Goal: Check status: Check status

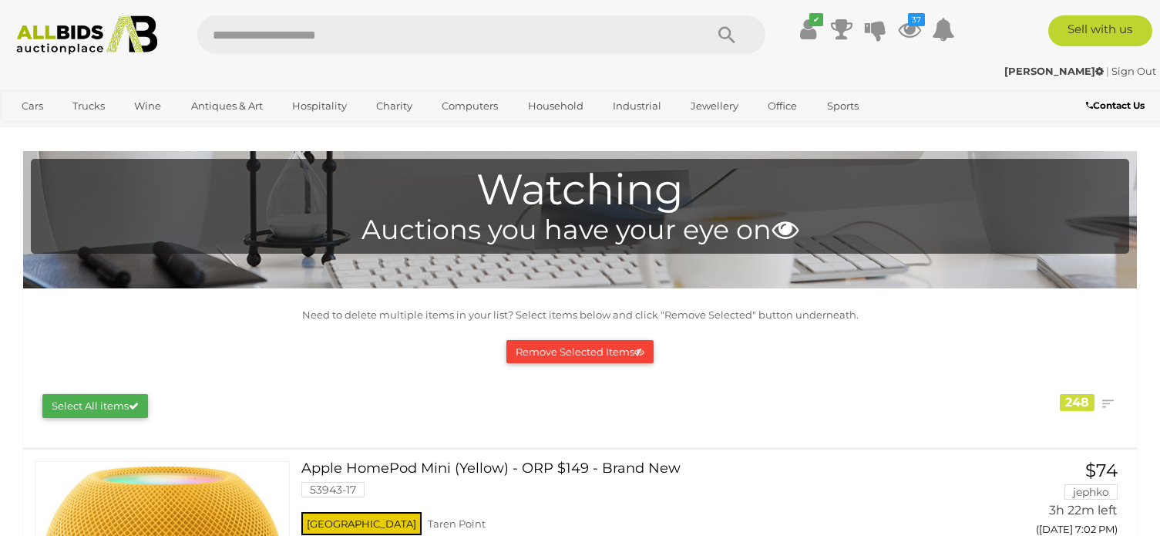
scroll to position [9305, 0]
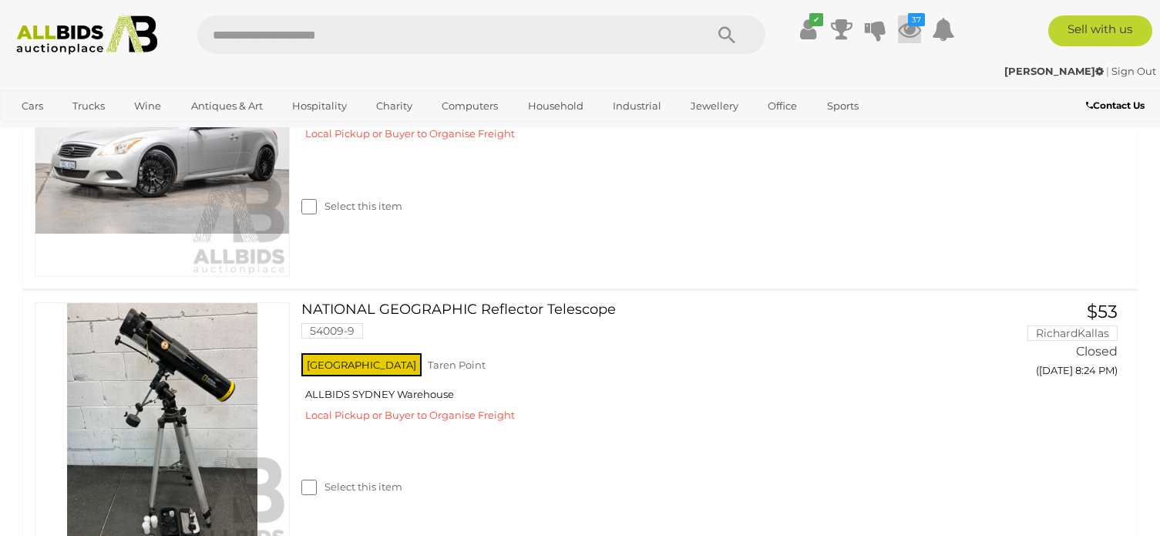
click at [908, 28] on icon at bounding box center [909, 29] width 23 height 28
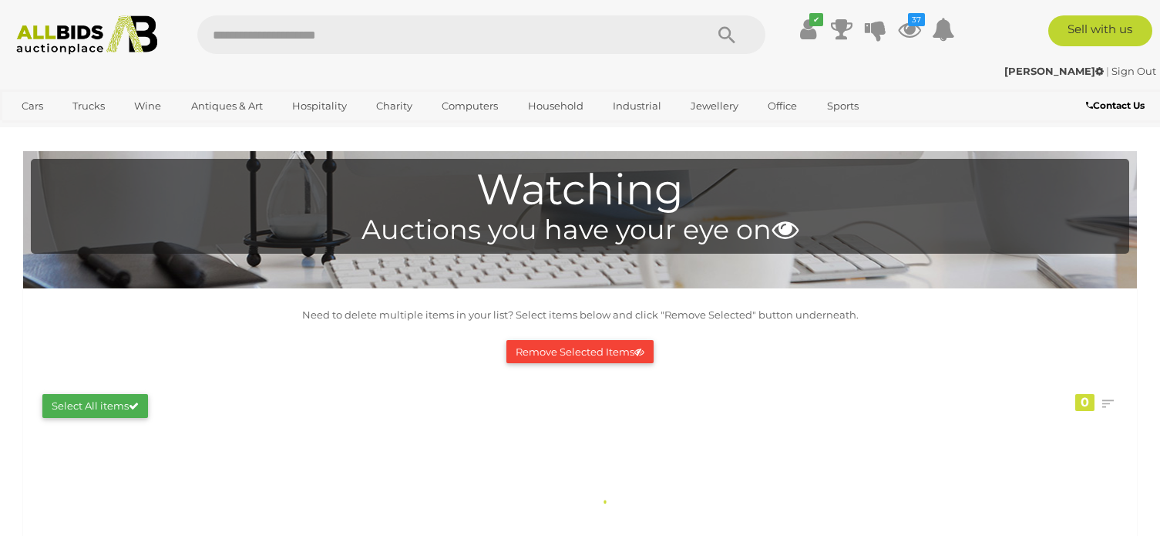
scroll to position [784, 0]
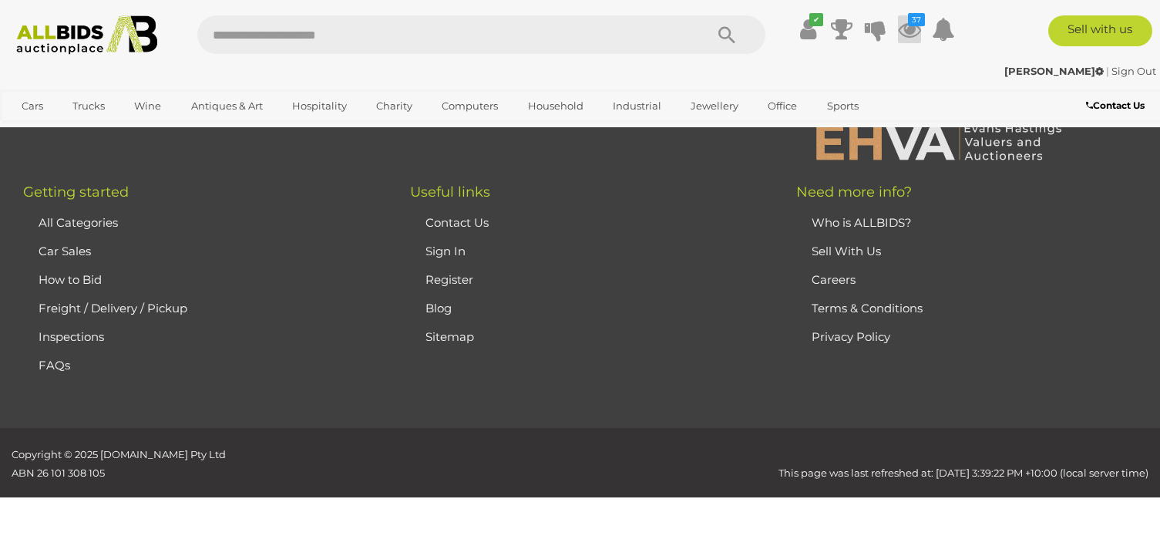
click at [906, 29] on icon at bounding box center [909, 29] width 23 height 28
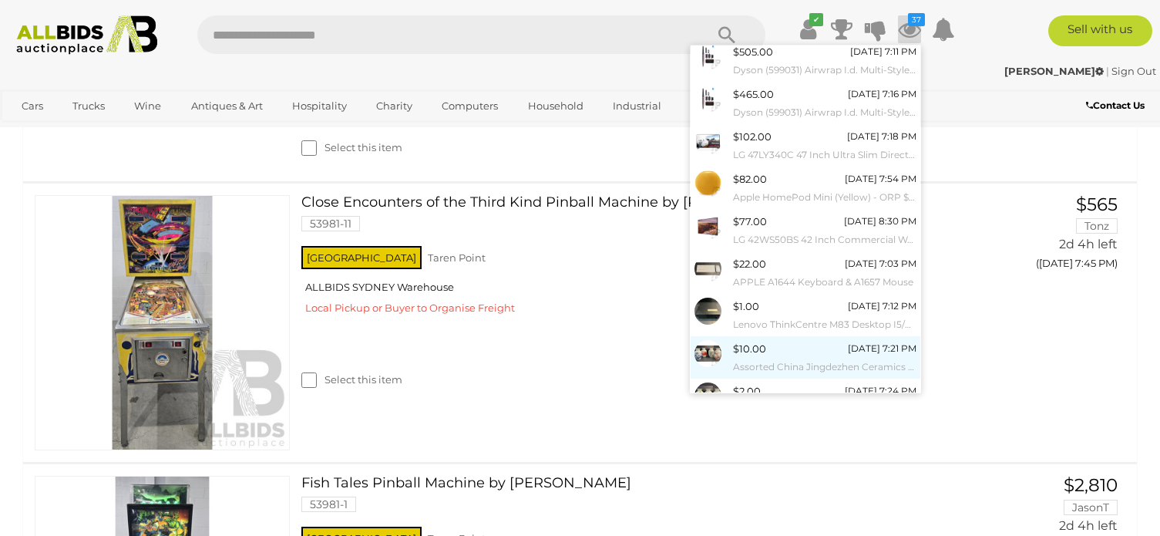
scroll to position [143, 0]
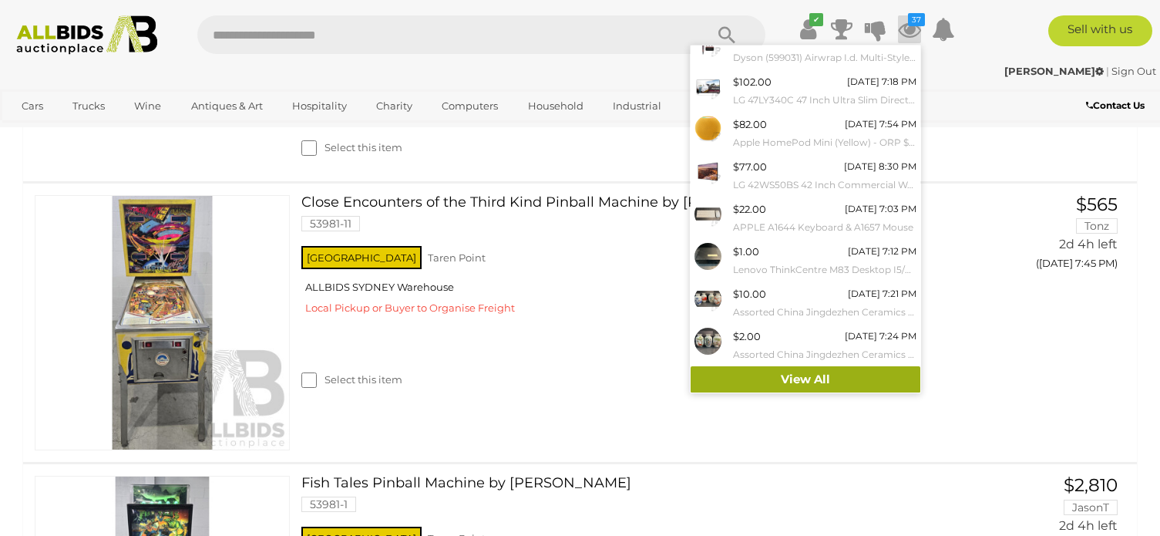
click at [821, 374] on link "View All" at bounding box center [806, 379] width 230 height 27
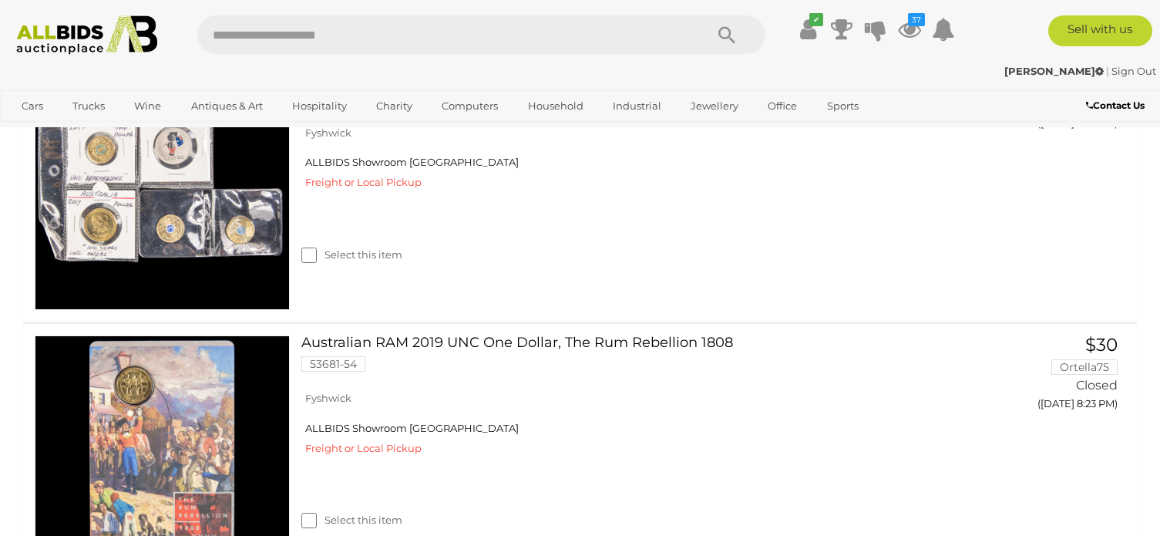
scroll to position [13874, 0]
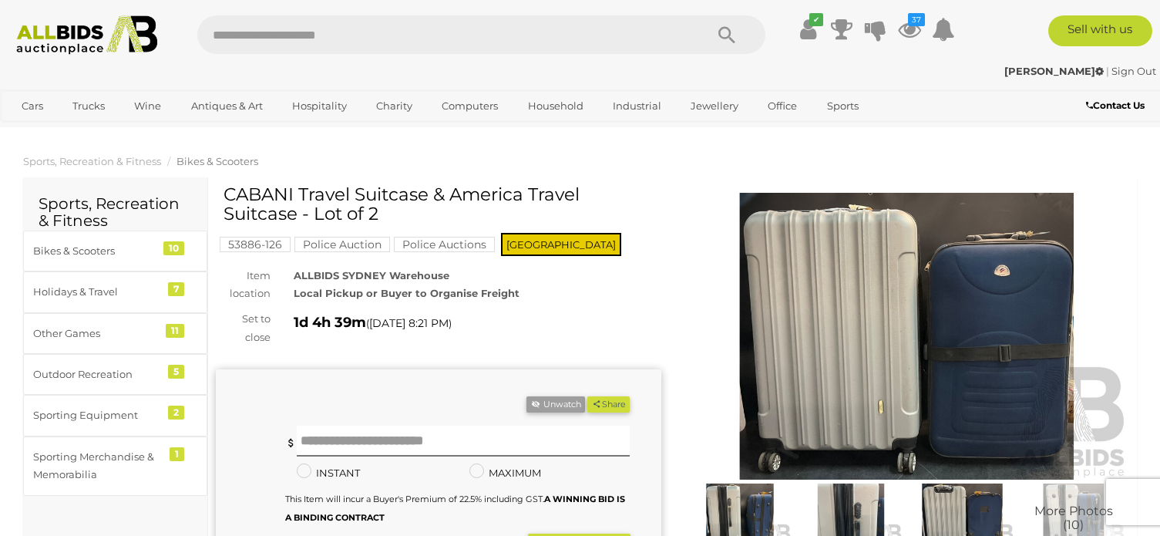
scroll to position [77, 0]
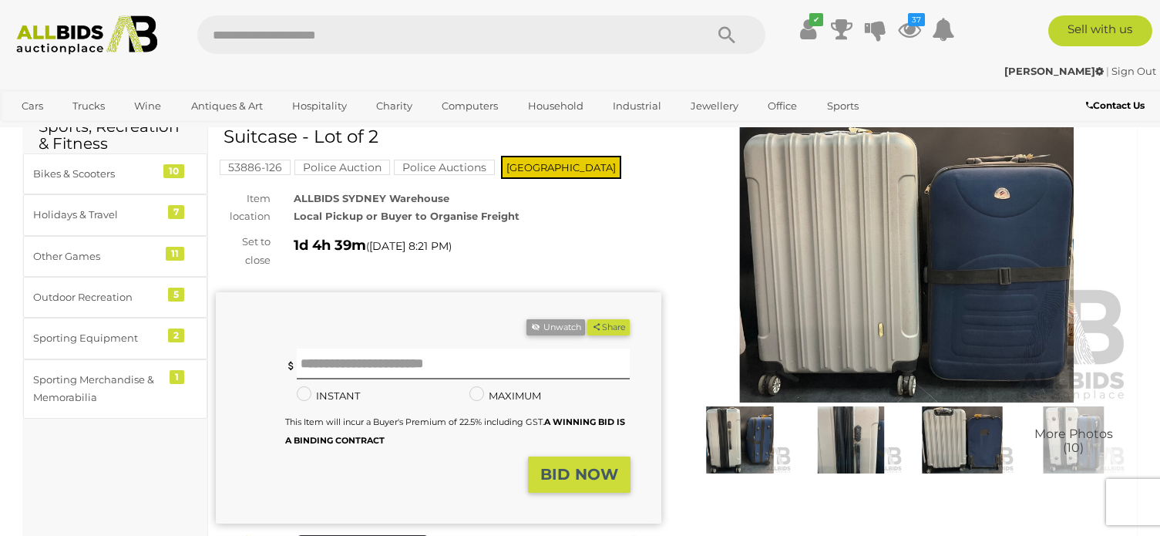
click at [755, 435] on img at bounding box center [739, 439] width 103 height 67
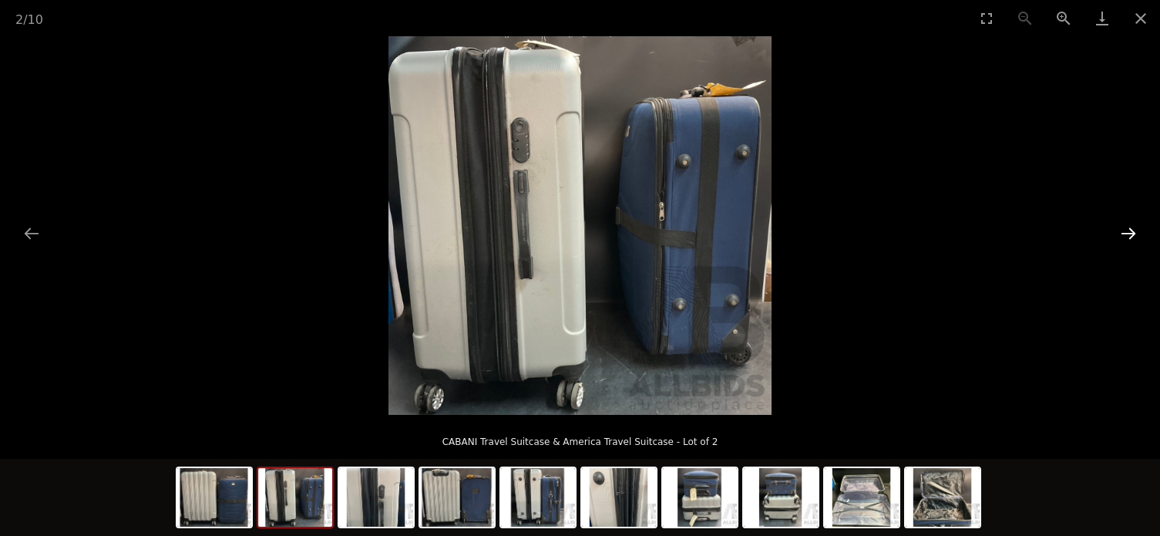
drag, startPoint x: 1122, startPoint y: 228, endPoint x: 1127, endPoint y: 235, distance: 8.3
click at [1123, 228] on button "Next slide" at bounding box center [1128, 233] width 32 height 30
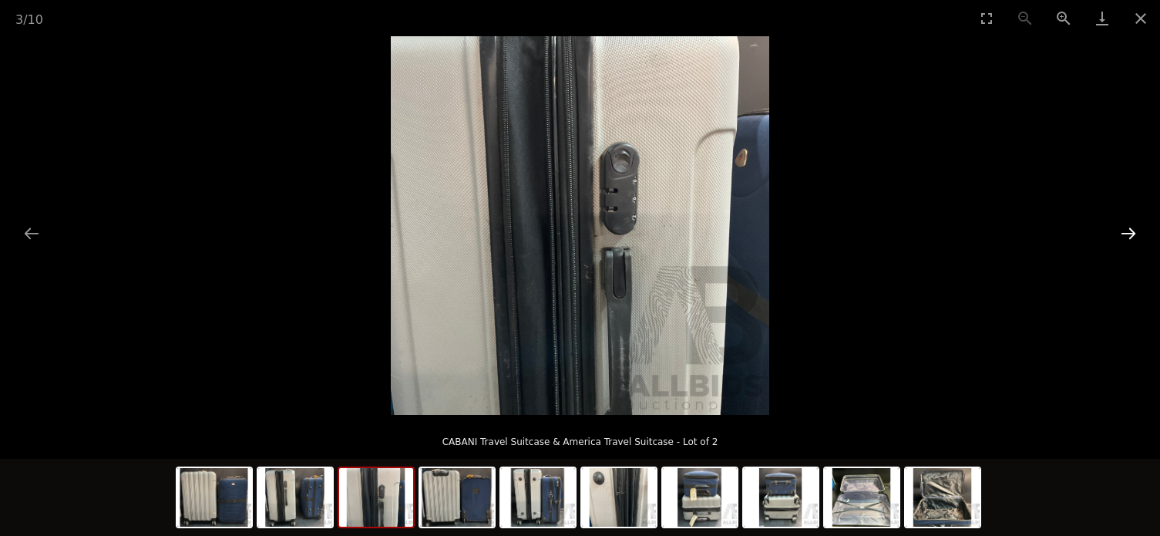
click at [1128, 238] on button "Next slide" at bounding box center [1128, 233] width 32 height 30
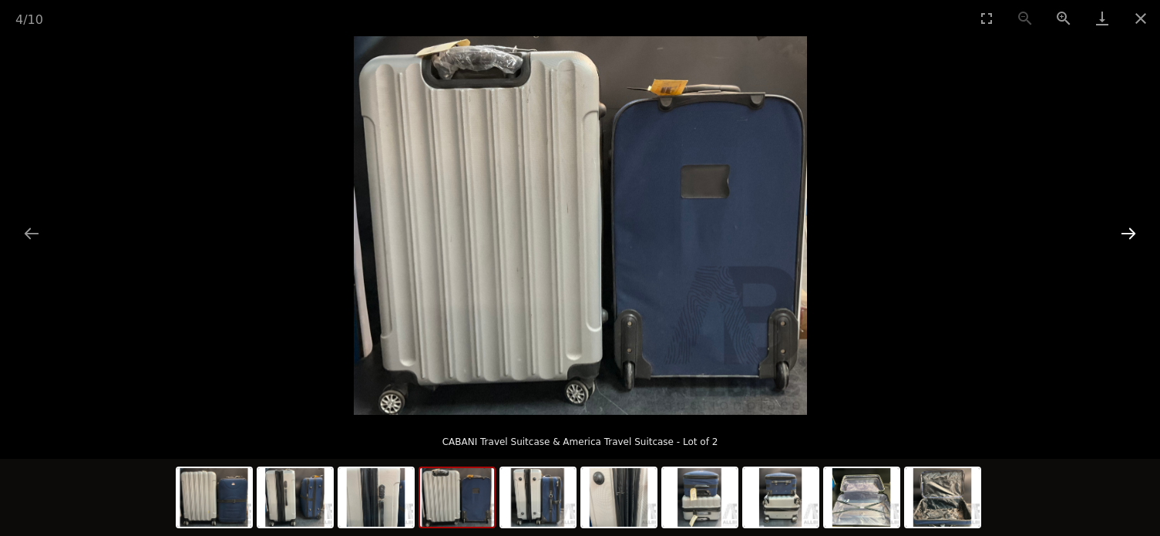
click at [1128, 238] on button "Next slide" at bounding box center [1128, 233] width 32 height 30
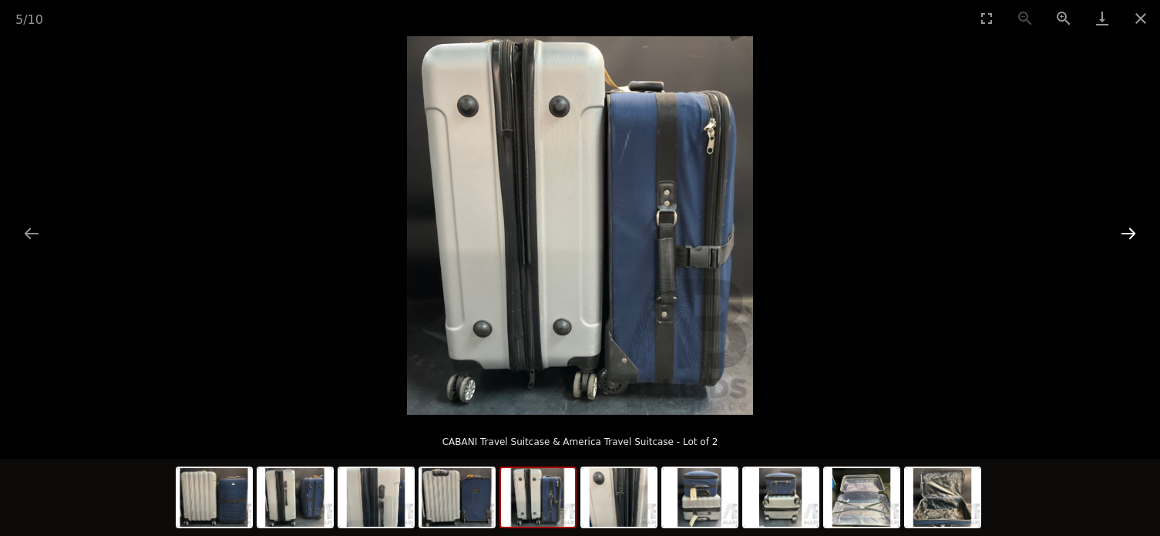
click at [1128, 238] on button "Next slide" at bounding box center [1128, 233] width 32 height 30
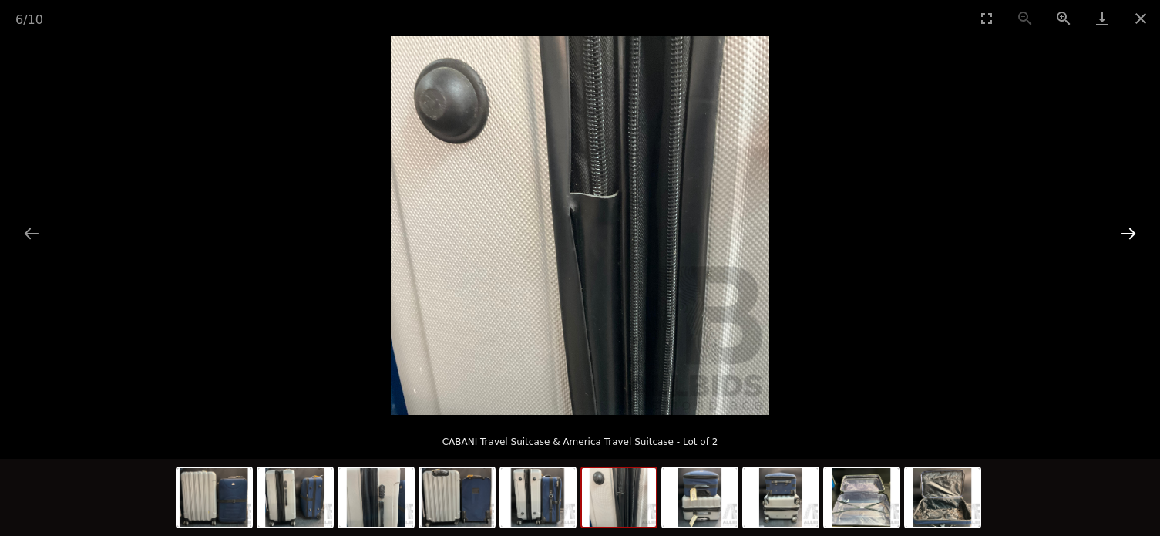
click at [1128, 238] on button "Next slide" at bounding box center [1128, 233] width 32 height 30
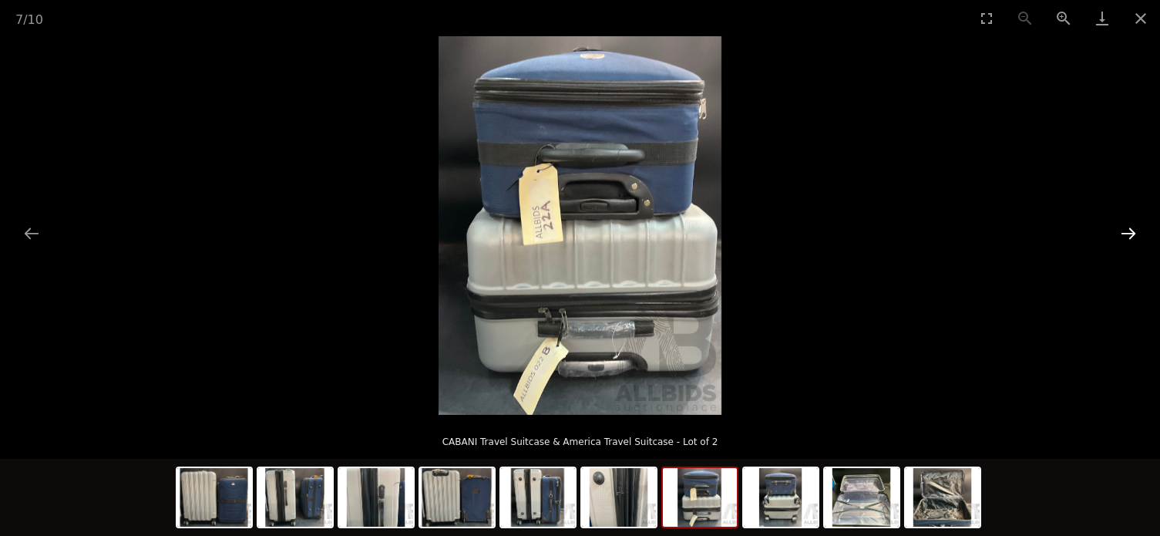
click at [1128, 238] on button "Next slide" at bounding box center [1128, 233] width 32 height 30
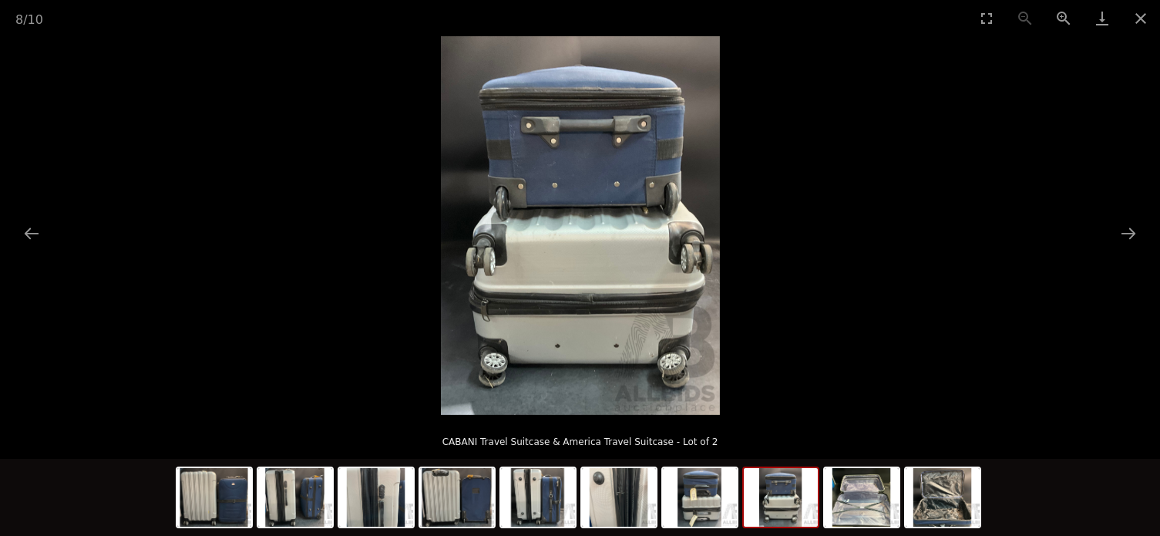
scroll to position [462, 0]
click at [1138, 18] on button "Close gallery" at bounding box center [1140, 18] width 39 height 36
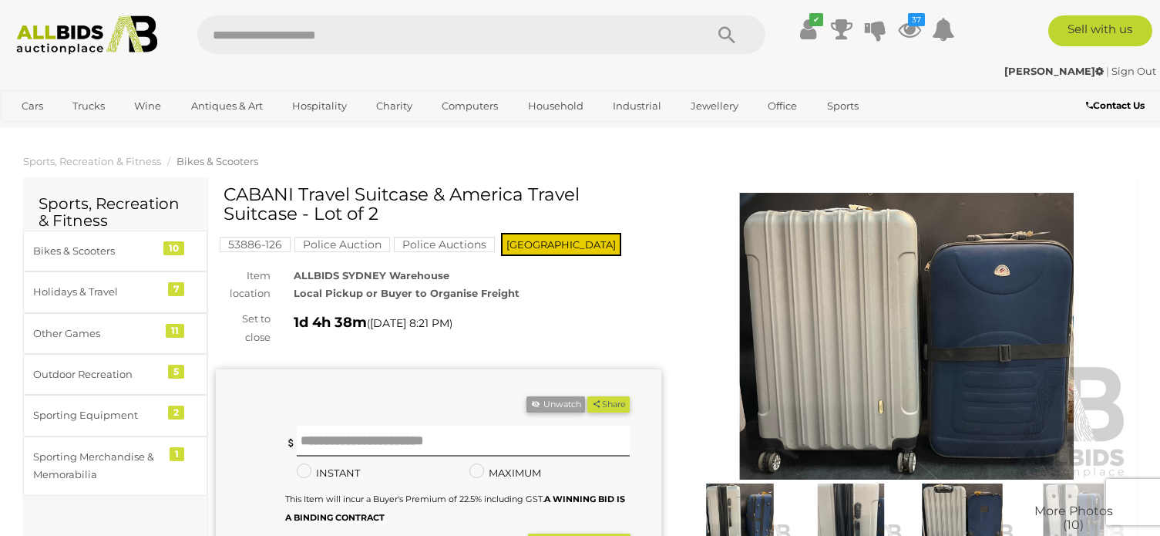
click at [774, 364] on img at bounding box center [907, 336] width 446 height 287
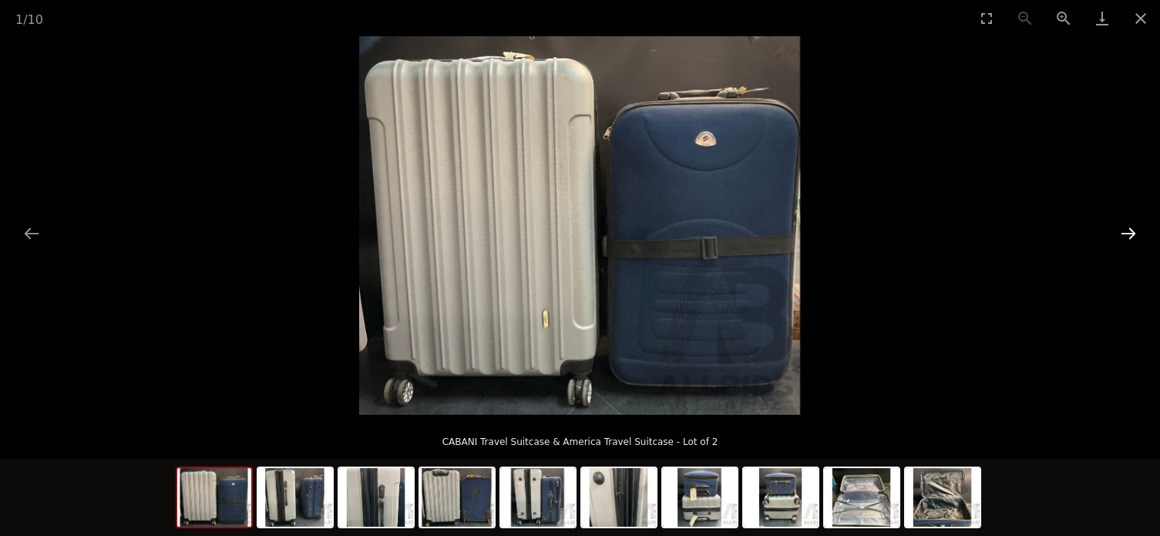
click at [1126, 232] on button "Next slide" at bounding box center [1128, 233] width 32 height 30
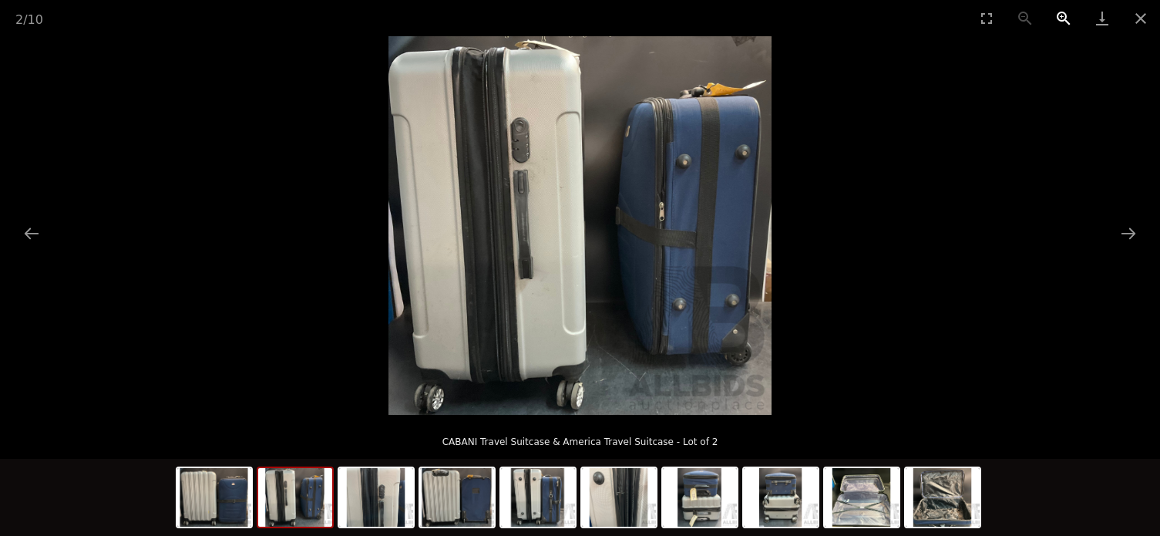
click at [1057, 13] on button "Zoom in" at bounding box center [1063, 18] width 39 height 36
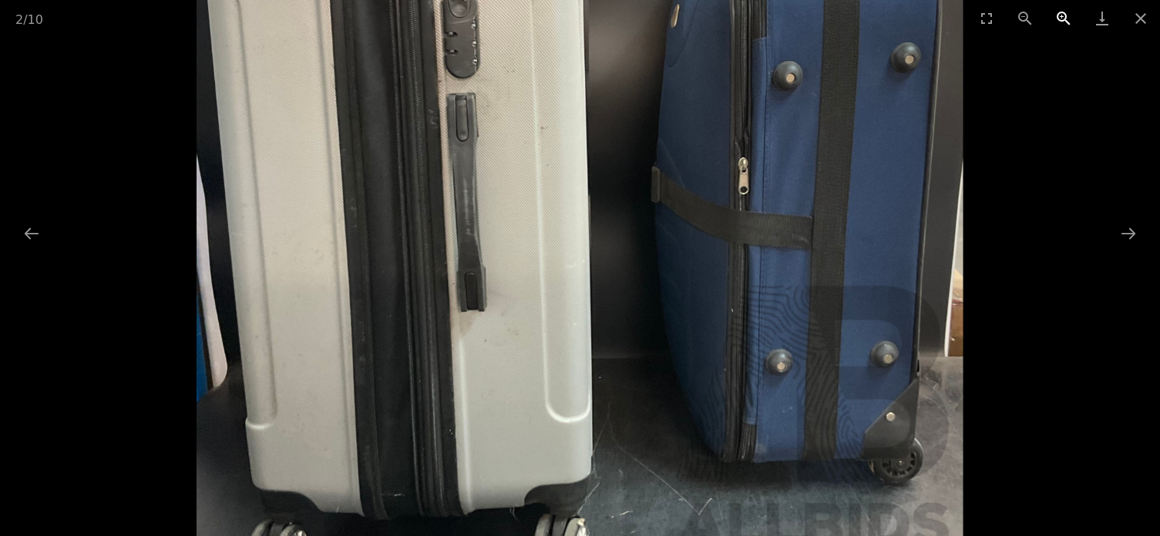
click at [1065, 14] on button "Zoom in" at bounding box center [1063, 18] width 39 height 36
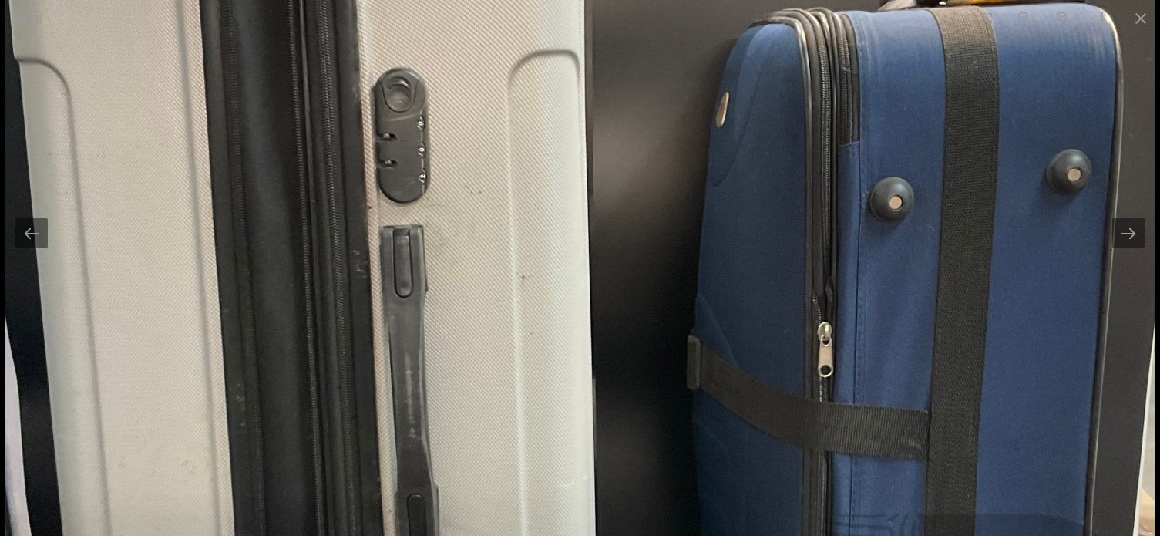
drag, startPoint x: 401, startPoint y: 109, endPoint x: 417, endPoint y: 481, distance: 372.6
click at [417, 481] on img at bounding box center [579, 391] width 1148 height 1135
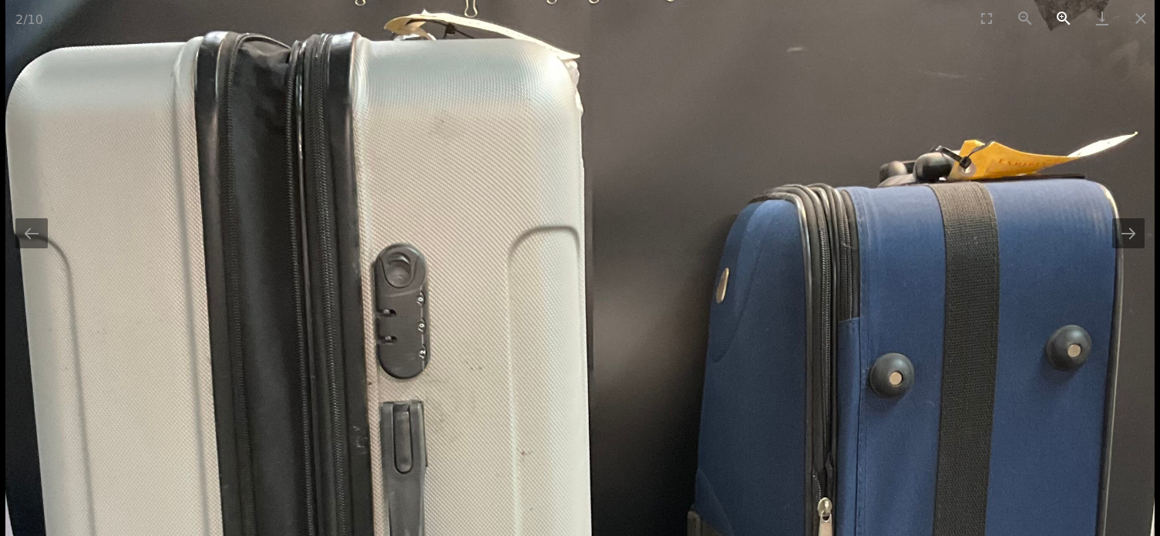
click at [1066, 17] on button "Zoom in" at bounding box center [1063, 18] width 39 height 36
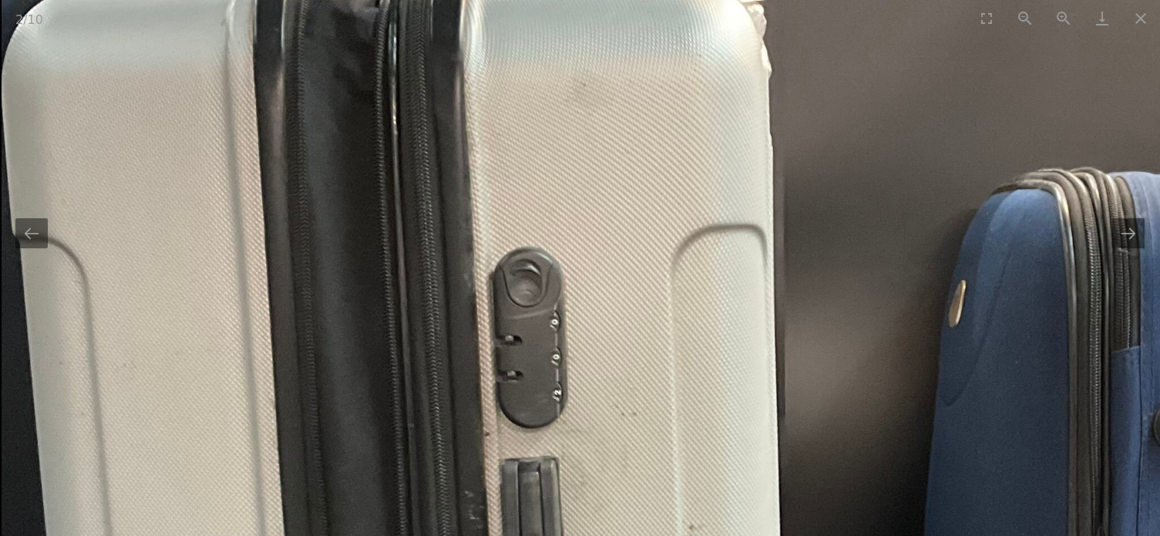
drag, startPoint x: 630, startPoint y: 479, endPoint x: 635, endPoint y: 406, distance: 73.4
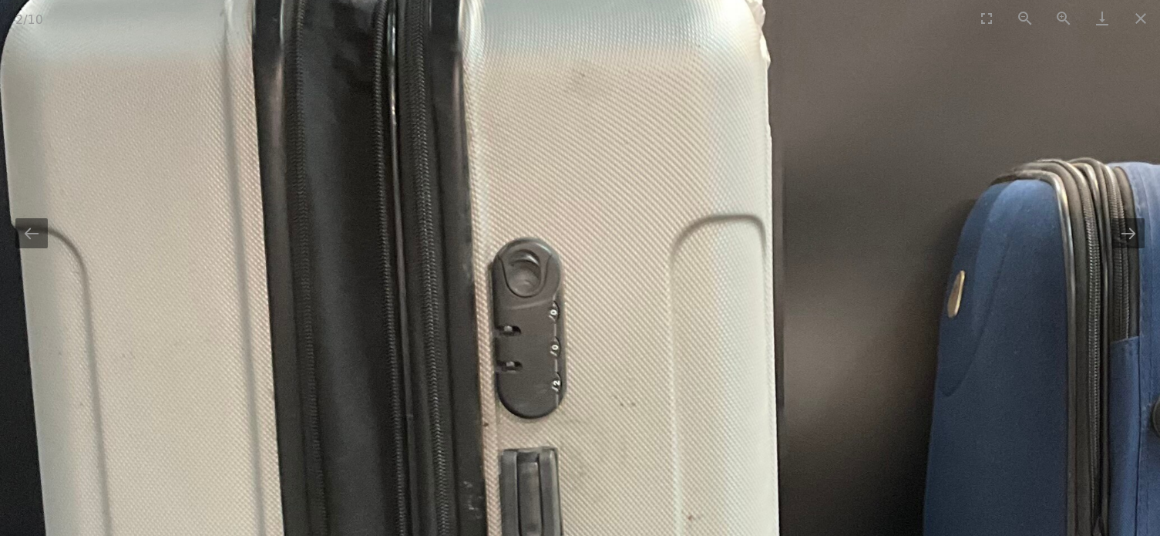
scroll to position [385, 0]
click at [1135, 233] on button "Next slide" at bounding box center [1128, 233] width 32 height 30
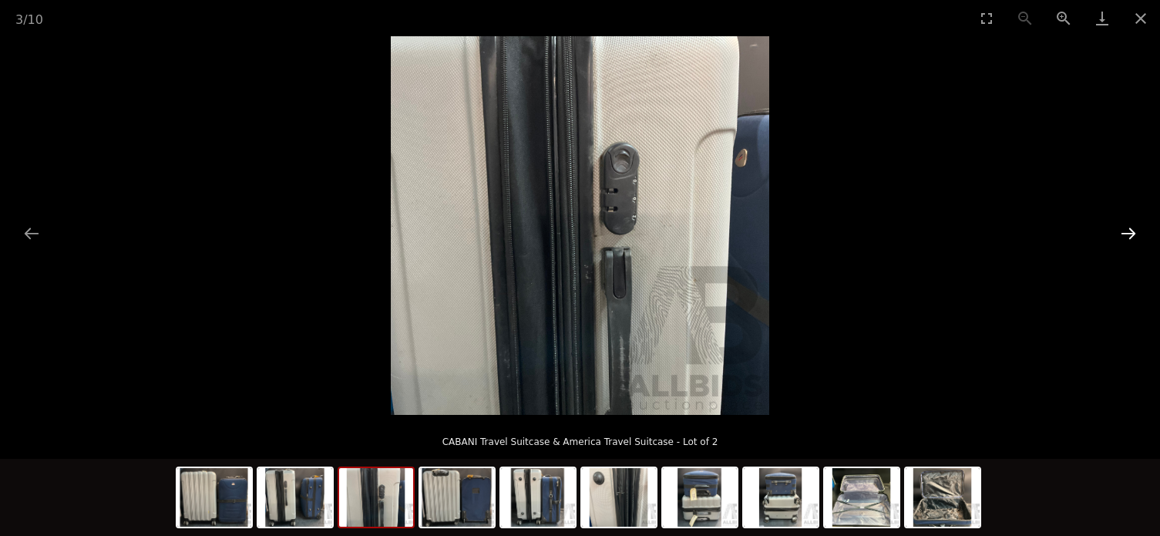
click at [1135, 234] on button "Next slide" at bounding box center [1128, 233] width 32 height 30
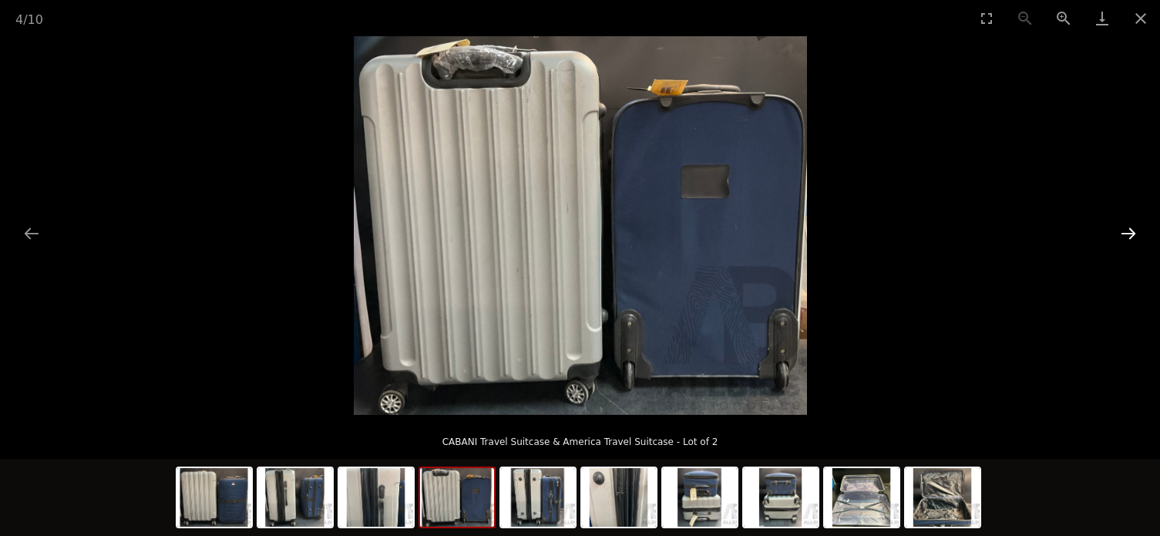
click at [1135, 234] on button "Next slide" at bounding box center [1128, 233] width 32 height 30
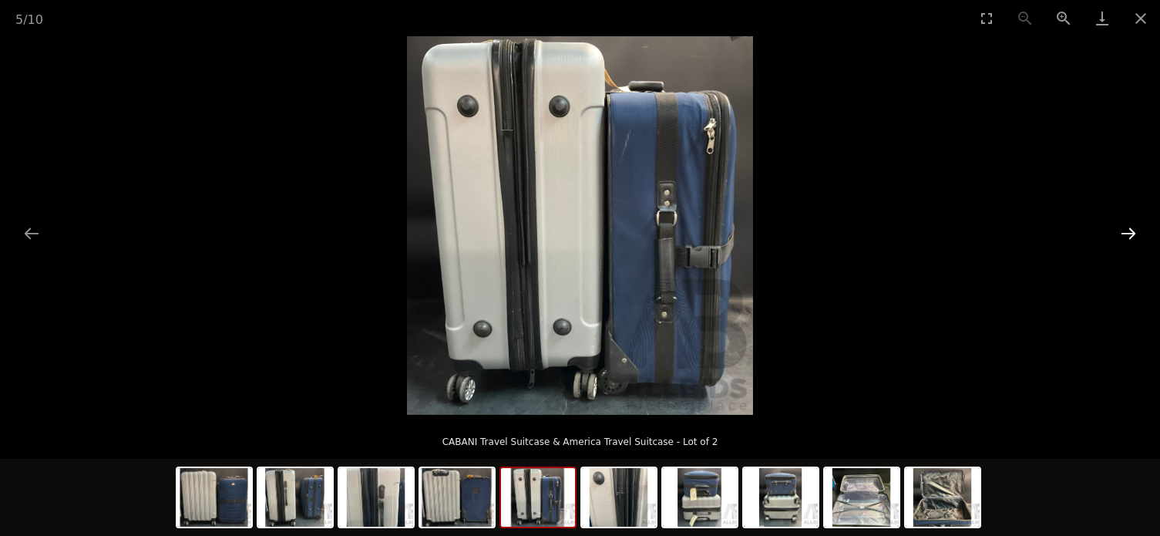
click at [1135, 234] on button "Next slide" at bounding box center [1128, 233] width 32 height 30
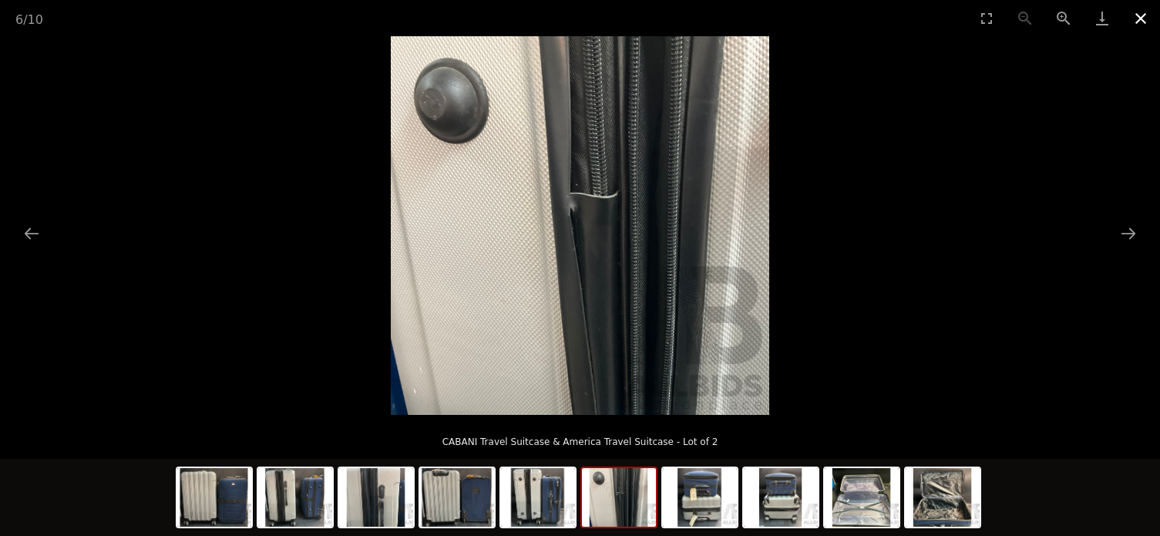
click at [1138, 12] on button "Close gallery" at bounding box center [1140, 18] width 39 height 36
